Goal: Information Seeking & Learning: Learn about a topic

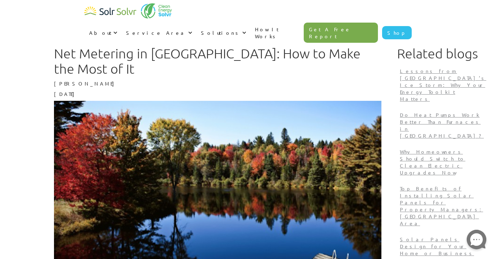
click at [124, 11] on img "home" at bounding box center [110, 12] width 52 height 14
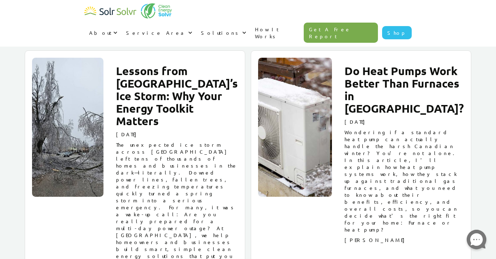
scroll to position [868, 0]
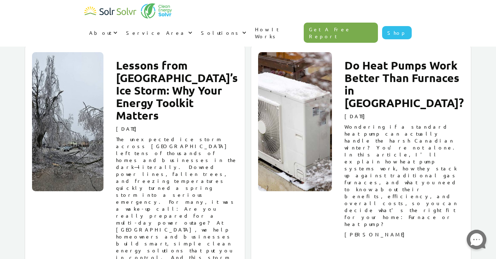
click at [399, 77] on h2 "Do Heat Pumps Work Better Than Furnaces in Canada?" at bounding box center [403, 84] width 119 height 50
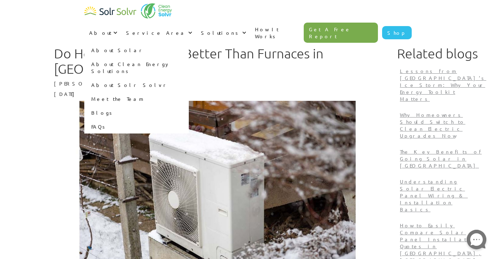
click at [189, 78] on link "About Solr Solvr" at bounding box center [136, 85] width 104 height 14
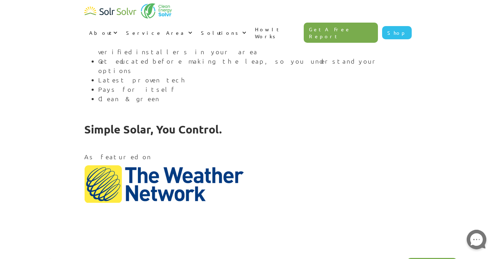
scroll to position [900, 0]
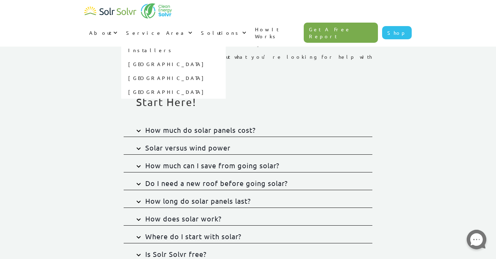
click at [225, 57] on link "[GEOGRAPHIC_DATA]" at bounding box center [173, 64] width 104 height 14
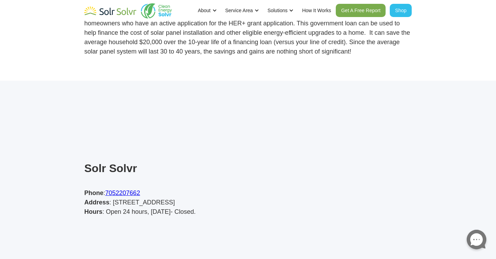
scroll to position [2133, 0]
